Goal: Task Accomplishment & Management: Complete application form

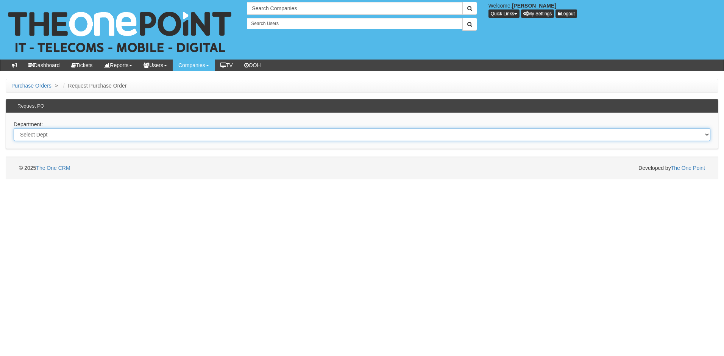
click at [64, 135] on select "Select Dept Digital Internal IT Mobiles Marketing Telecoms" at bounding box center [362, 134] width 697 height 13
select select "?pipeID=&dept=IT"
click at [14, 128] on select "Select Dept Digital Internal IT Mobiles Marketing Telecoms" at bounding box center [362, 134] width 697 height 13
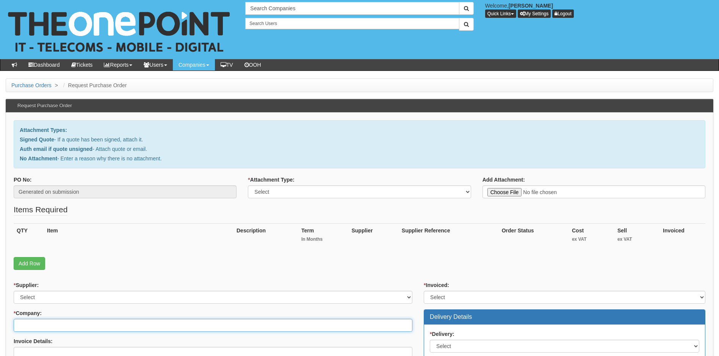
click at [56, 326] on input "* Company:" at bounding box center [213, 325] width 399 height 13
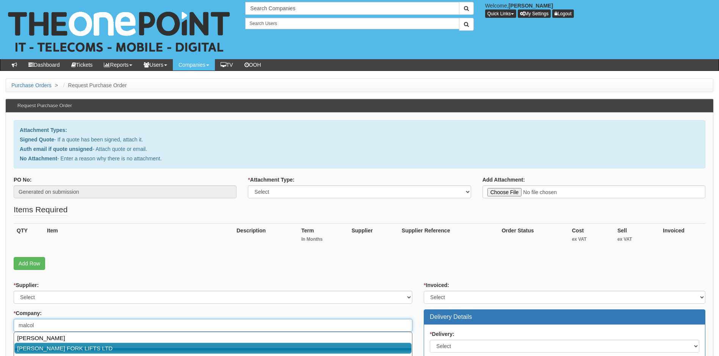
click at [80, 345] on link "[PERSON_NAME] FORK LIFTS LTD" at bounding box center [212, 347] width 397 height 11
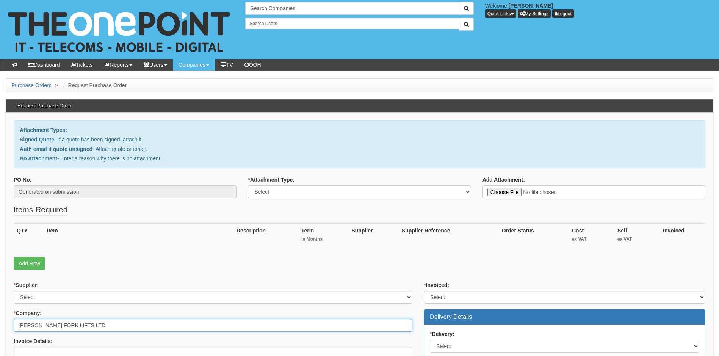
type input "[PERSON_NAME] FORK LIFTS LTD"
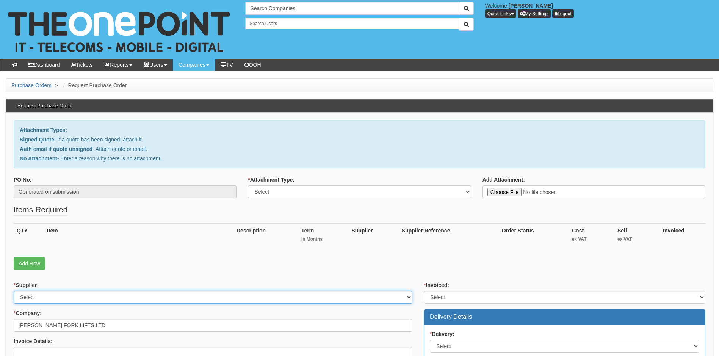
click at [79, 298] on select "Select 123 [DOMAIN_NAME] 1Password 3 4Gon [PERSON_NAME] Electric Ltd Abzorb Acc…" at bounding box center [213, 297] width 399 height 13
select select "23"
click at [79, 298] on select "Select 123 [DOMAIN_NAME] 1Password 3 4Gon [PERSON_NAME] Electric Ltd Abzorb Acc…" at bounding box center [213, 297] width 399 height 13
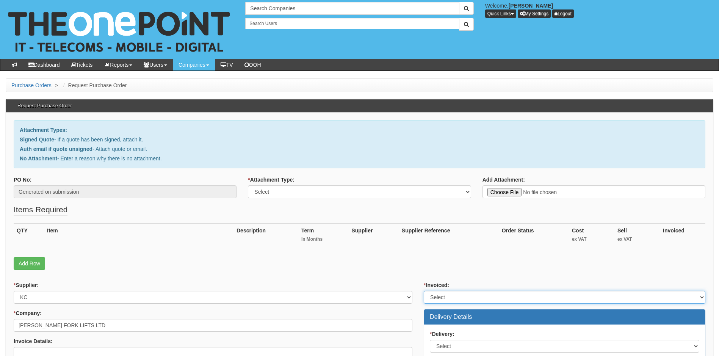
click at [458, 296] on select "Select Yes No N/A STB (part of order)" at bounding box center [564, 297] width 281 height 13
select select "1"
click at [424, 291] on select "Select Yes No N/A STB (part of order)" at bounding box center [564, 297] width 281 height 13
click at [449, 192] on select "Select Signed Quote Auth email with quote if unsigned No Attachment" at bounding box center [359, 191] width 223 height 13
select select "Signed Quote"
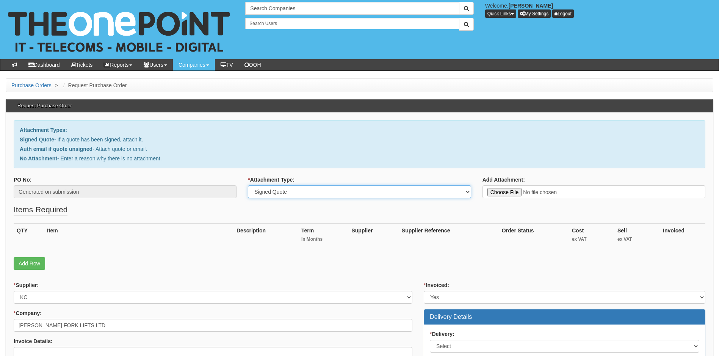
click at [248, 185] on select "Select Signed Quote Auth email with quote if unsigned No Attachment" at bounding box center [359, 191] width 223 height 13
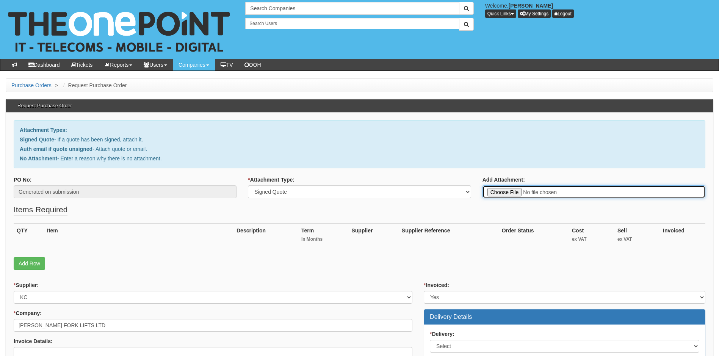
click at [572, 193] on input "Add Attachment:" at bounding box center [593, 191] width 223 height 13
type input "C:\fakepath\[PERSON_NAME] Forklifts - FTTP renewal.pdf"
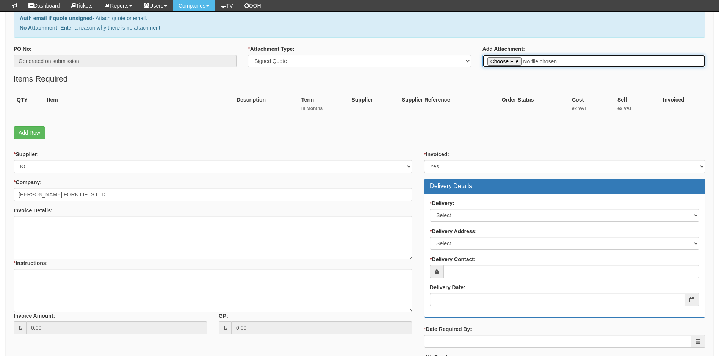
scroll to position [114, 0]
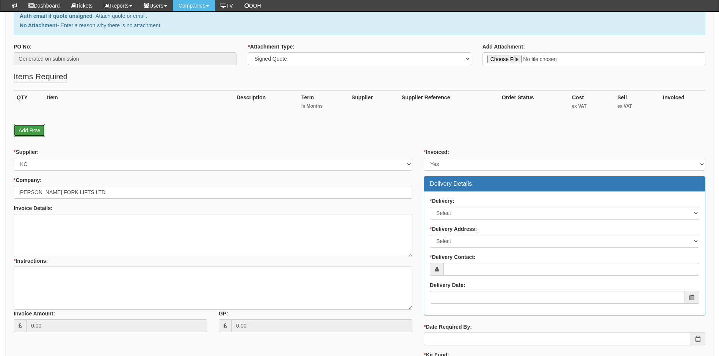
click at [30, 127] on link "Add Row" at bounding box center [29, 130] width 31 height 13
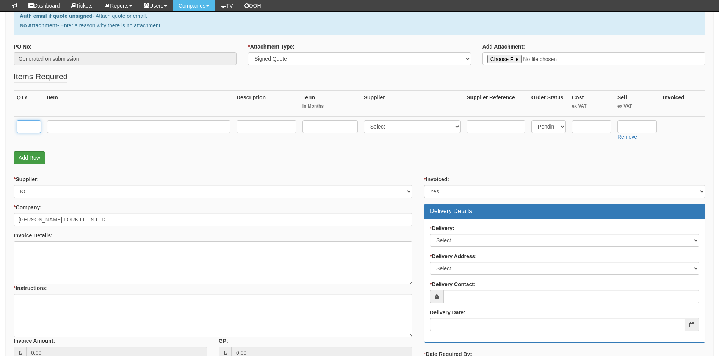
click at [30, 127] on input "text" at bounding box center [29, 126] width 24 height 13
type input "1"
click at [58, 125] on input "text" at bounding box center [138, 126] width 183 height 13
type input "c"
type input "Connect Fibre Complete 300 Unlimited"
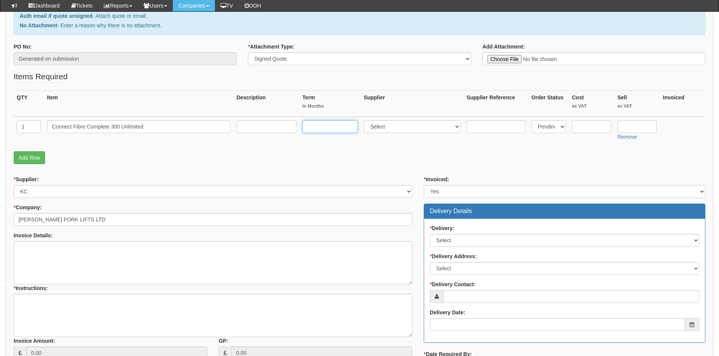
click at [323, 127] on input "text" at bounding box center [329, 126] width 55 height 13
type input "24"
click at [394, 125] on select "Select 123 [DOMAIN_NAME] 1Password 3 4Gon [PERSON_NAME] Electric Ltd Abzorb Acc…" at bounding box center [412, 126] width 97 height 13
select select "23"
click at [638, 127] on input "text" at bounding box center [636, 126] width 39 height 13
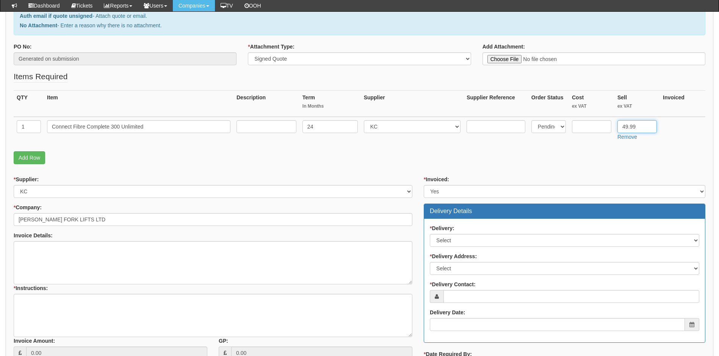
type input "49.99"
click at [589, 125] on input "text" at bounding box center [591, 126] width 39 height 13
type input "41.72"
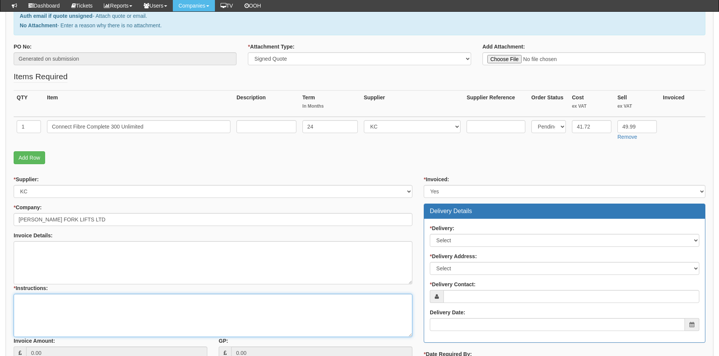
click at [44, 303] on textarea "* Instructions:" at bounding box center [213, 315] width 399 height 43
click at [113, 302] on textarea "renewal of existing FTTP connection at" at bounding box center [213, 315] width 399 height 43
paste textarea "LSHU807567 / malcolmwest 01482-228810"
click at [122, 299] on textarea "renewal of existing FTTP connection at Circuit \username and associated DN LSHU…" at bounding box center [213, 315] width 399 height 43
paste textarea "[STREET_ADDRESS]"
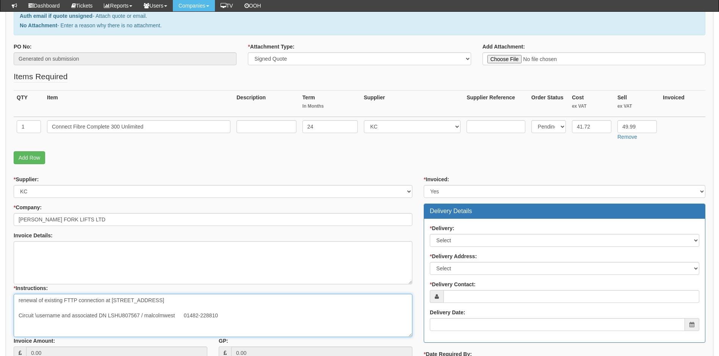
click at [225, 301] on textarea "renewal of existing FTTP connection at [STREET_ADDRESS] Circuit \username and a…" at bounding box center [213, 315] width 399 height 43
type textarea "renewal of existing FTTP connection at [GEOGRAPHIC_DATA], [GEOGRAPHIC_DATA] Cir…"
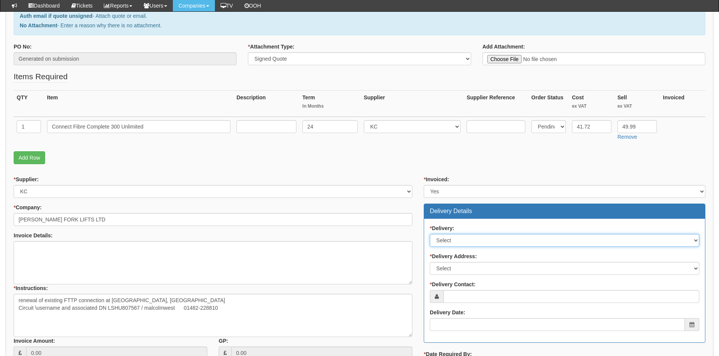
click at [509, 239] on select "Select No Not Applicable Yes" at bounding box center [564, 240] width 269 height 13
select select "3"
click at [430, 234] on select "Select No Not Applicable Yes" at bounding box center [564, 240] width 269 height 13
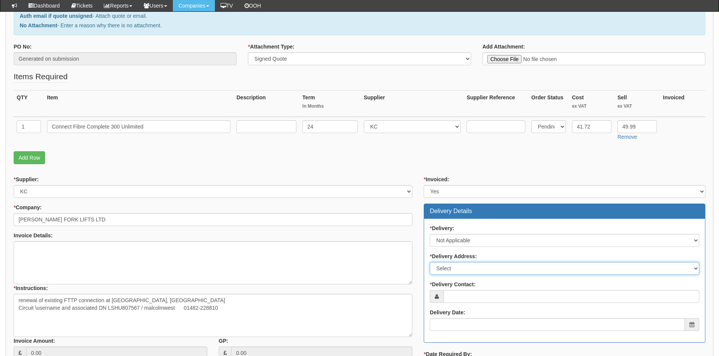
click at [490, 266] on select "Select Not Applicable Main Address - HU3 4DL Other" at bounding box center [564, 268] width 269 height 13
select select "N/A"
click at [430, 262] on select "Select Not Applicable Main Address - HU3 4DL Other" at bounding box center [564, 268] width 269 height 13
click at [473, 296] on input "* Delivery Contact:" at bounding box center [571, 296] width 256 height 13
click at [467, 298] on input "* Delivery Contact:" at bounding box center [571, 296] width 256 height 13
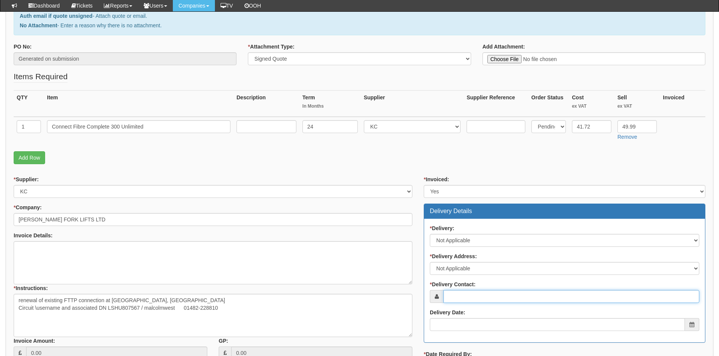
paste input "[EMAIL_ADDRESS][DOMAIN_NAME]"
type input "[EMAIL_ADDRESS][DOMAIN_NAME]"
click at [475, 325] on input "Delivery Date:" at bounding box center [557, 324] width 255 height 13
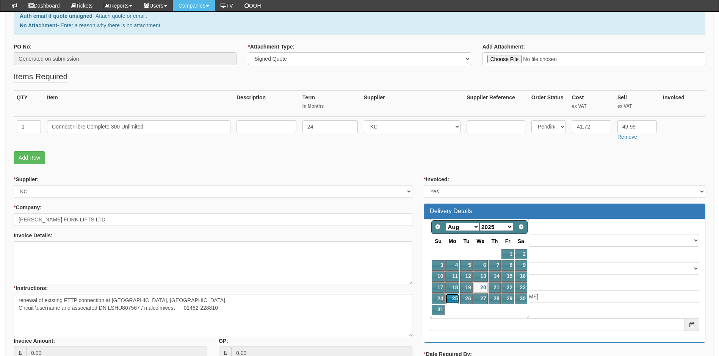
click at [451, 297] on link "25" at bounding box center [452, 298] width 14 height 10
type input "[DATE]"
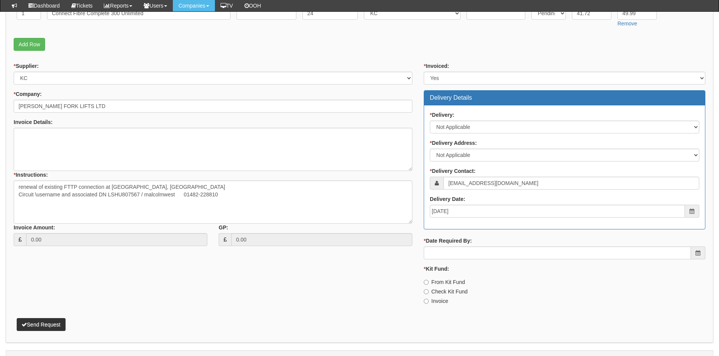
scroll to position [227, 0]
click at [485, 255] on input "* Date Required By:" at bounding box center [557, 252] width 267 height 13
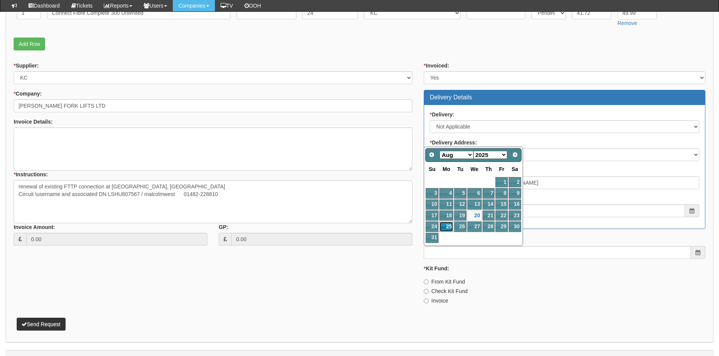
click at [447, 227] on link "25" at bounding box center [446, 226] width 14 height 10
type input "[DATE]"
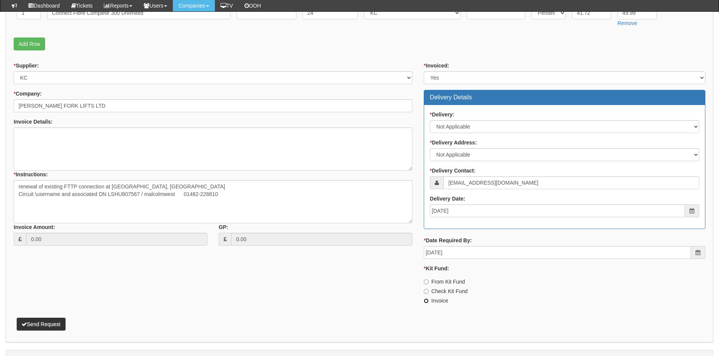
click at [425, 284] on input "Invoice" at bounding box center [426, 281] width 5 height 5
radio input "true"
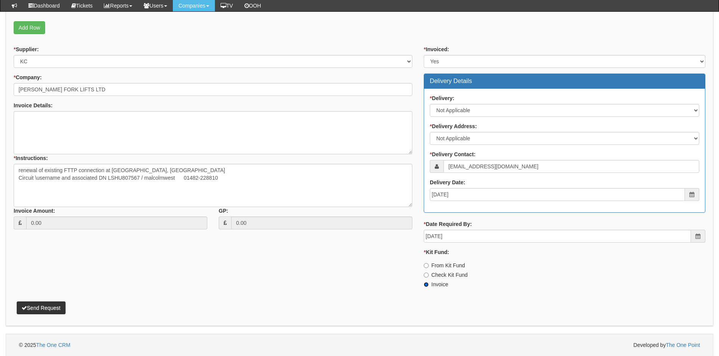
scroll to position [244, 0]
click at [53, 311] on button "Send Request" at bounding box center [41, 307] width 49 height 13
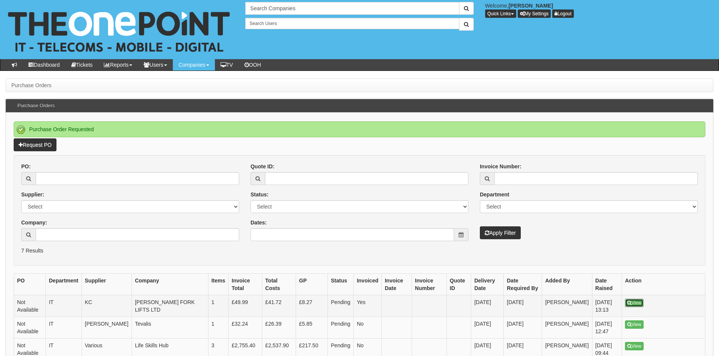
click at [634, 303] on link "View" at bounding box center [634, 303] width 19 height 8
